Goal: Find specific page/section: Find specific page/section

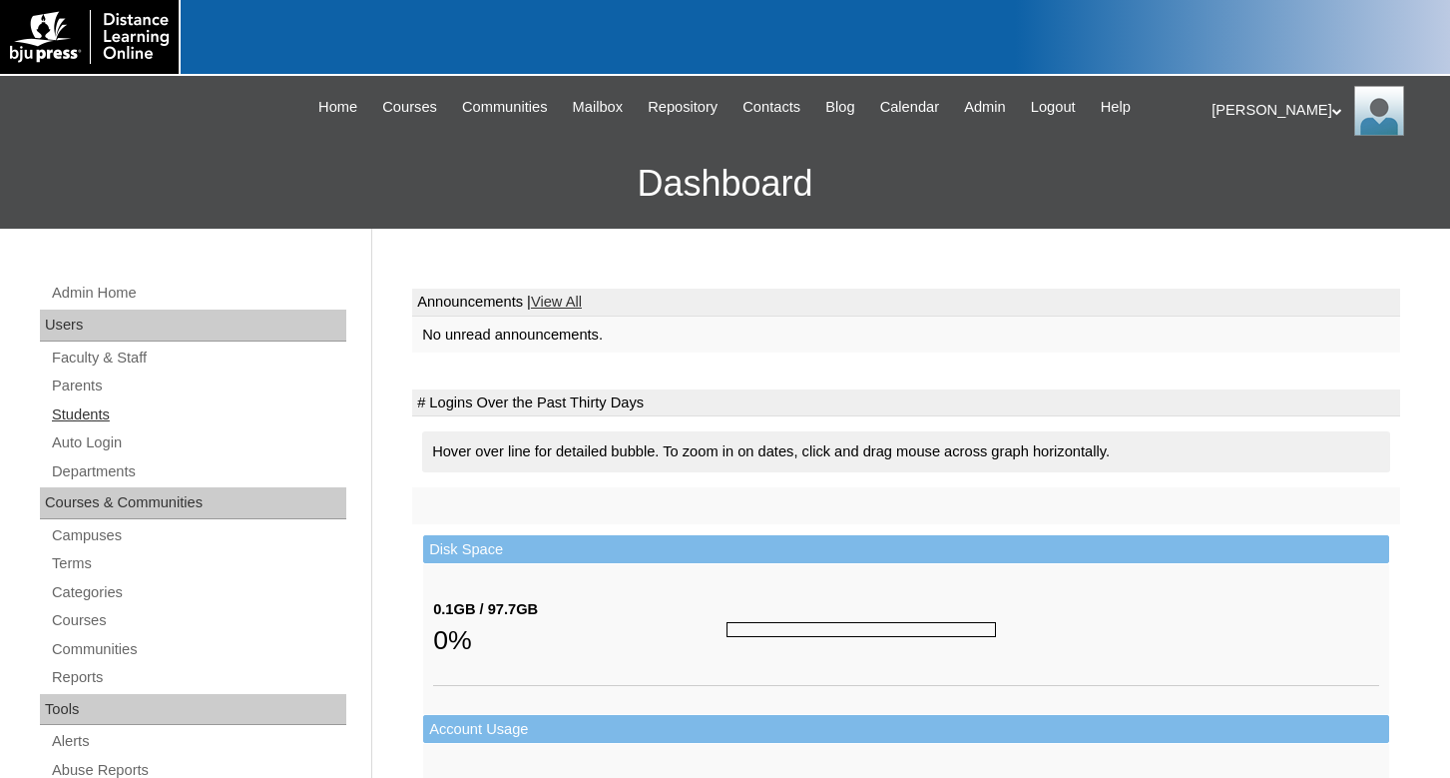
click at [70, 418] on link "Students" at bounding box center [198, 414] width 296 height 25
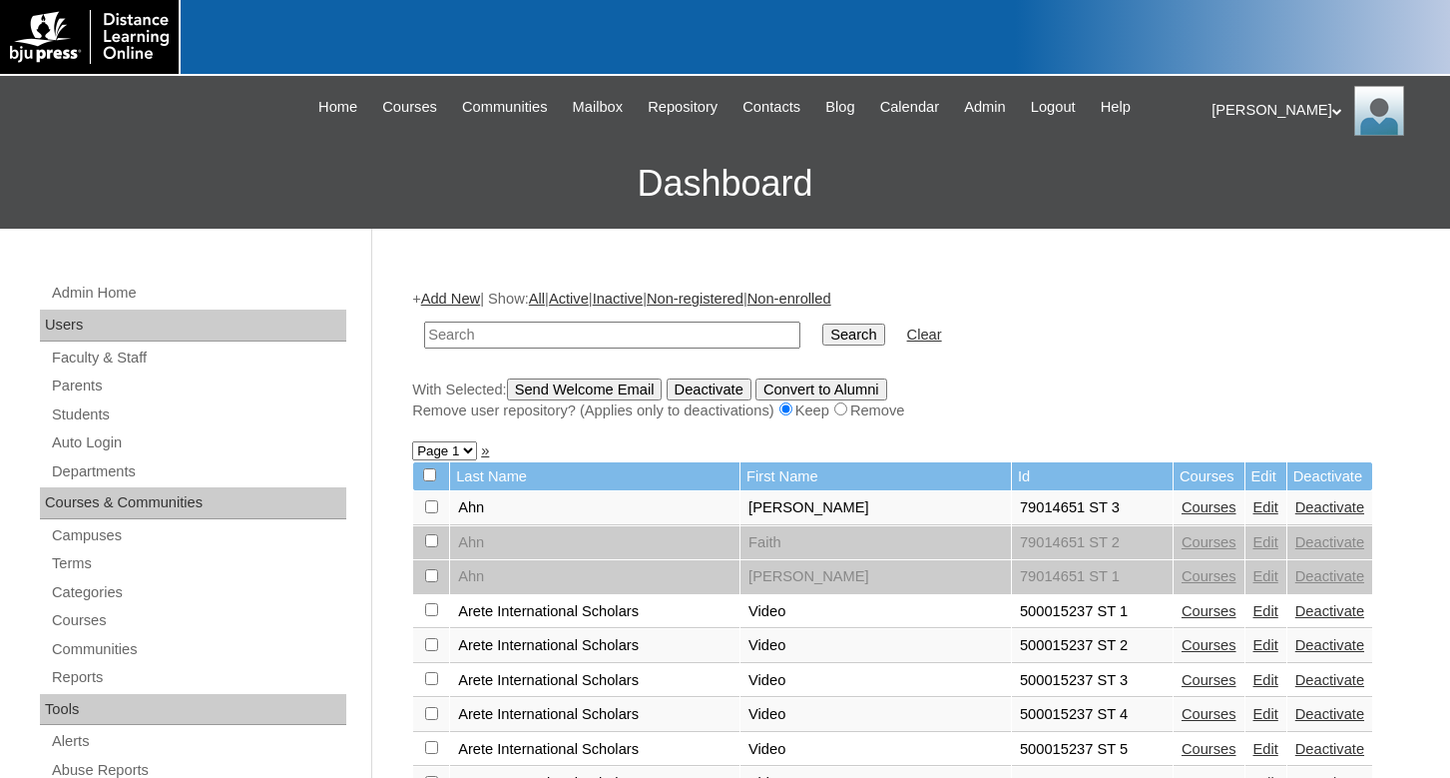
click at [494, 340] on input "text" at bounding box center [612, 334] width 376 height 27
type input "kim"
click at [822, 323] on input "Search" at bounding box center [853, 334] width 62 height 22
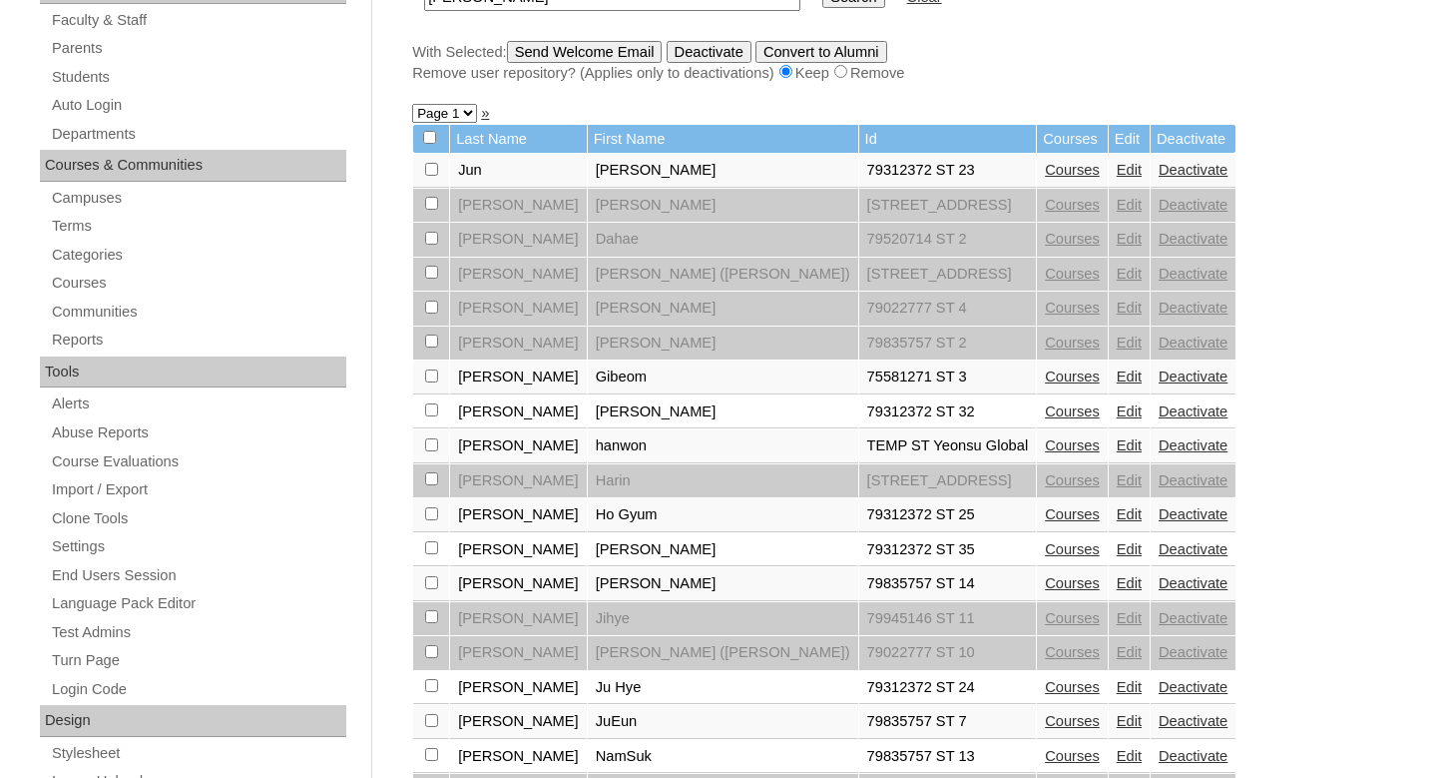
scroll to position [305, 0]
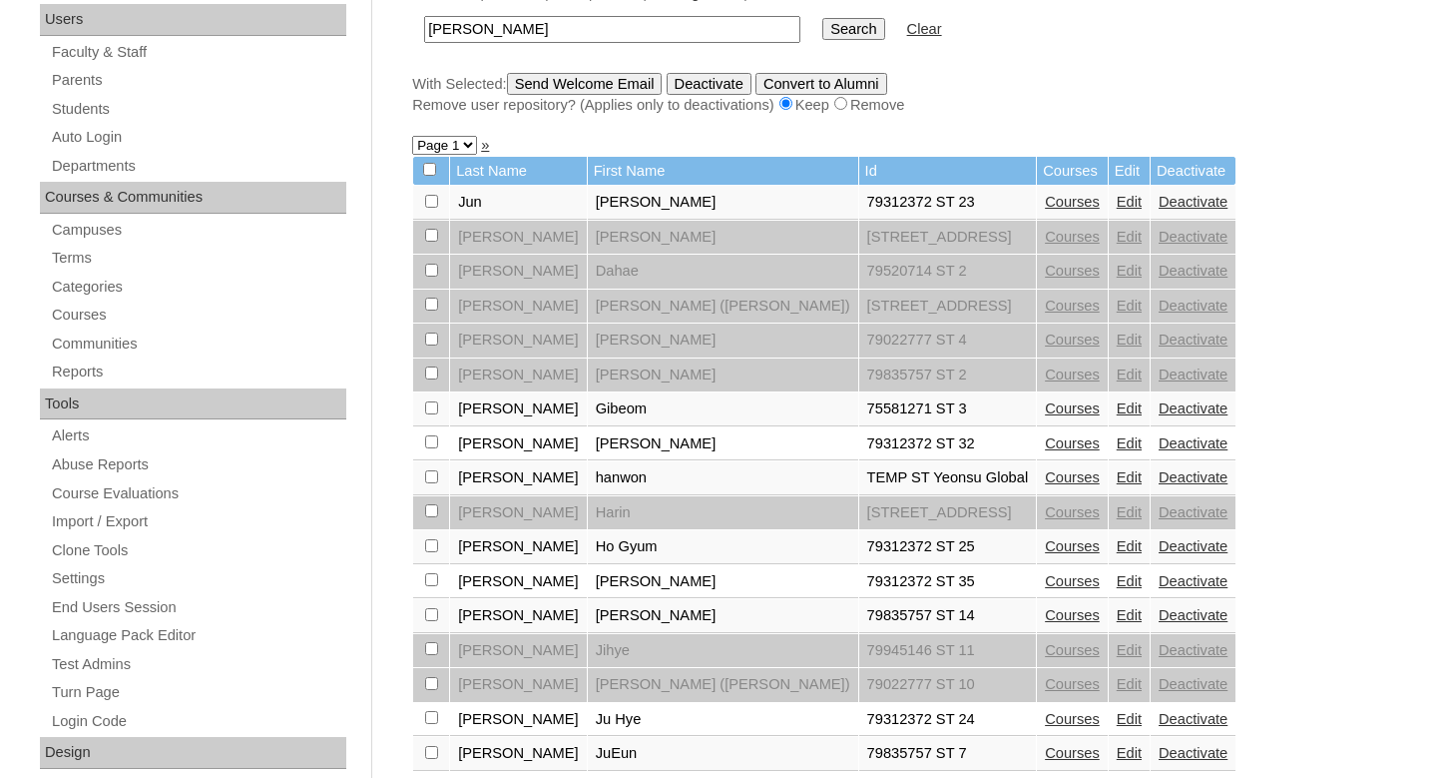
drag, startPoint x: 488, startPoint y: 29, endPoint x: 380, endPoint y: 28, distance: 107.8
click at [424, 28] on input "[PERSON_NAME]" at bounding box center [612, 29] width 376 height 27
type input "lee"
click at [822, 18] on input "Search" at bounding box center [853, 29] width 62 height 22
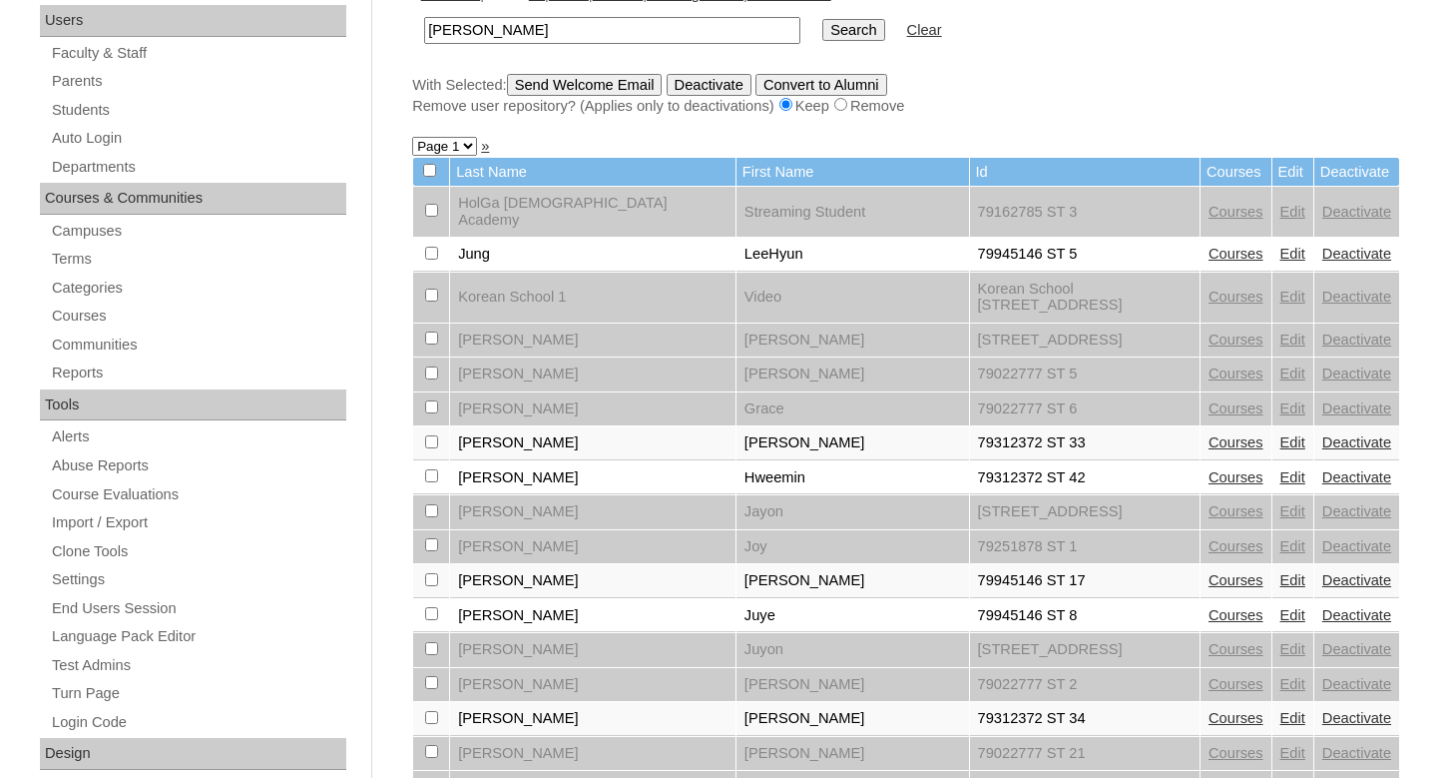
scroll to position [305, 0]
click at [1209, 468] on link "Courses" at bounding box center [1236, 476] width 55 height 16
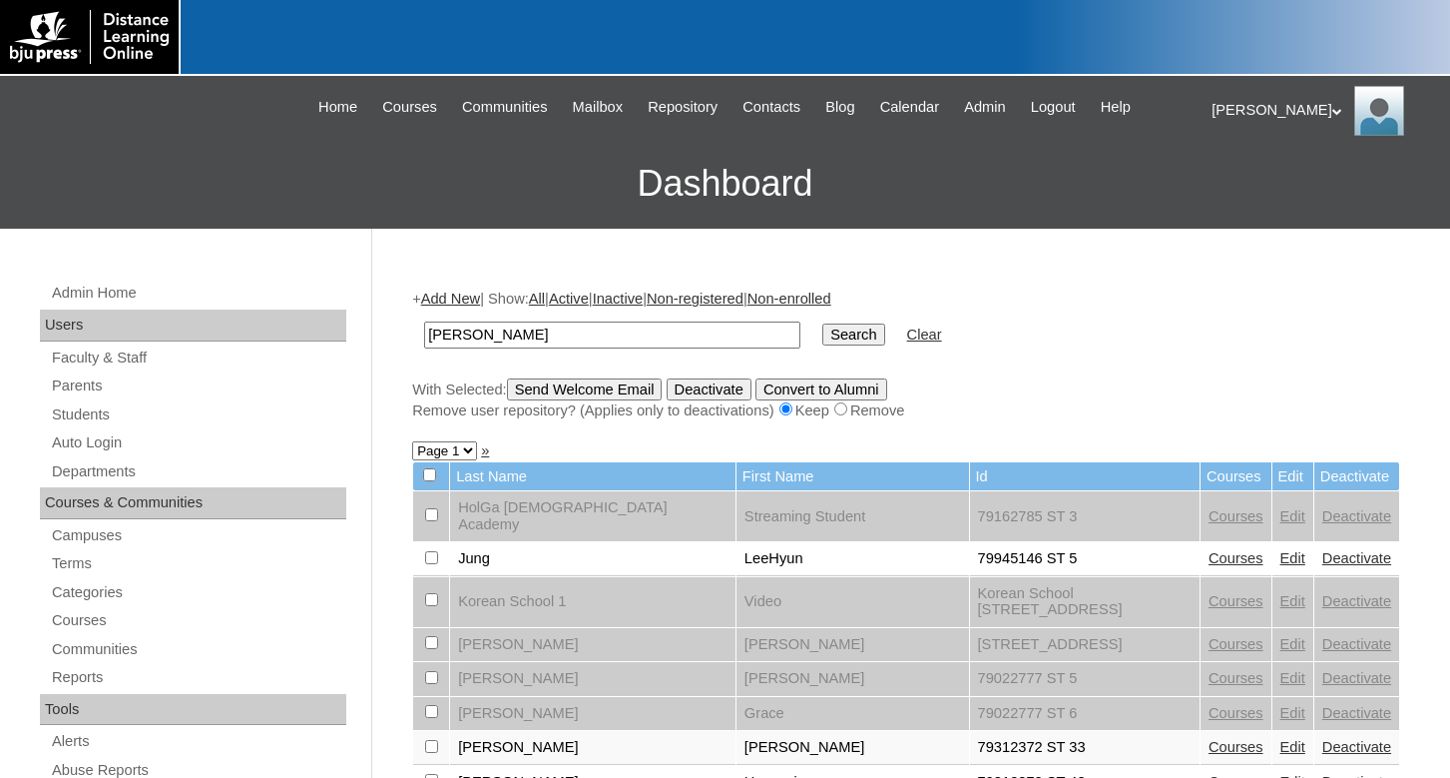
scroll to position [305, 0]
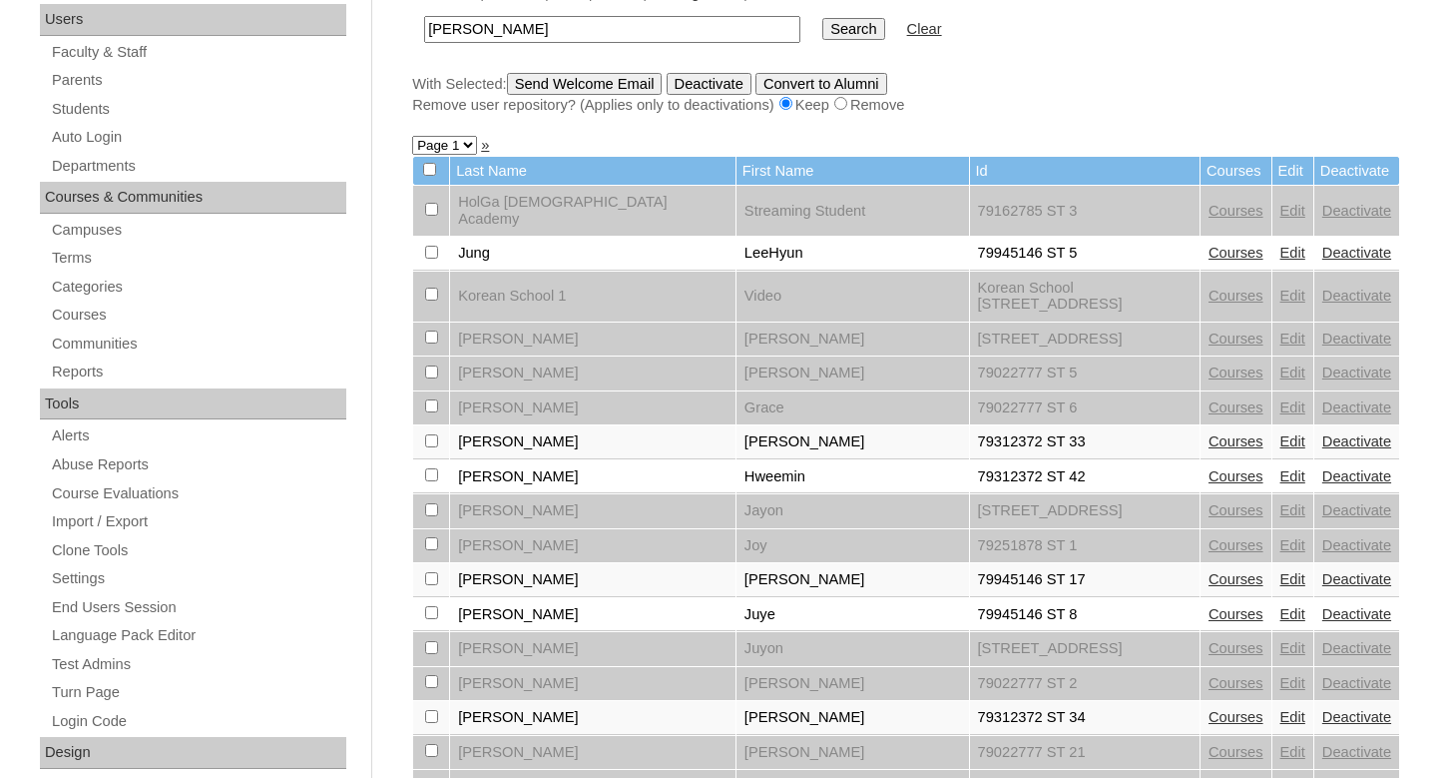
click at [1345, 31] on form "[PERSON_NAME] Search Clear" at bounding box center [906, 29] width 988 height 51
